Goal: Find specific page/section

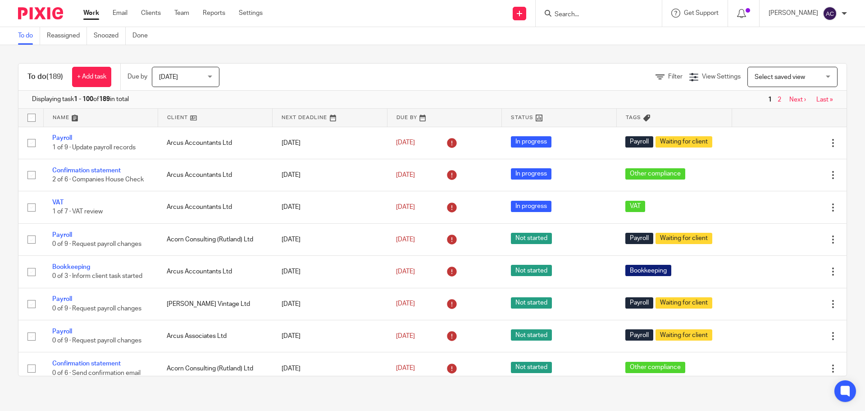
click at [597, 12] on input "Search" at bounding box center [594, 15] width 81 height 8
type input "beatt"
click at [599, 35] on link at bounding box center [636, 38] width 169 height 21
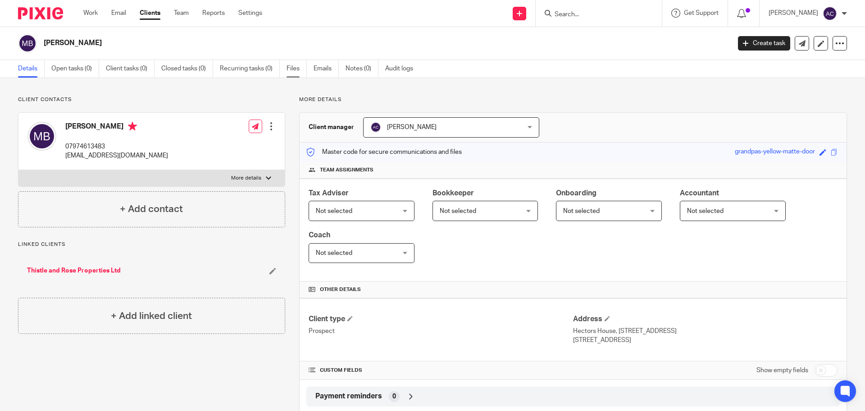
click at [290, 68] on link "Files" at bounding box center [297, 69] width 20 height 18
